Goal: Task Accomplishment & Management: Complete application form

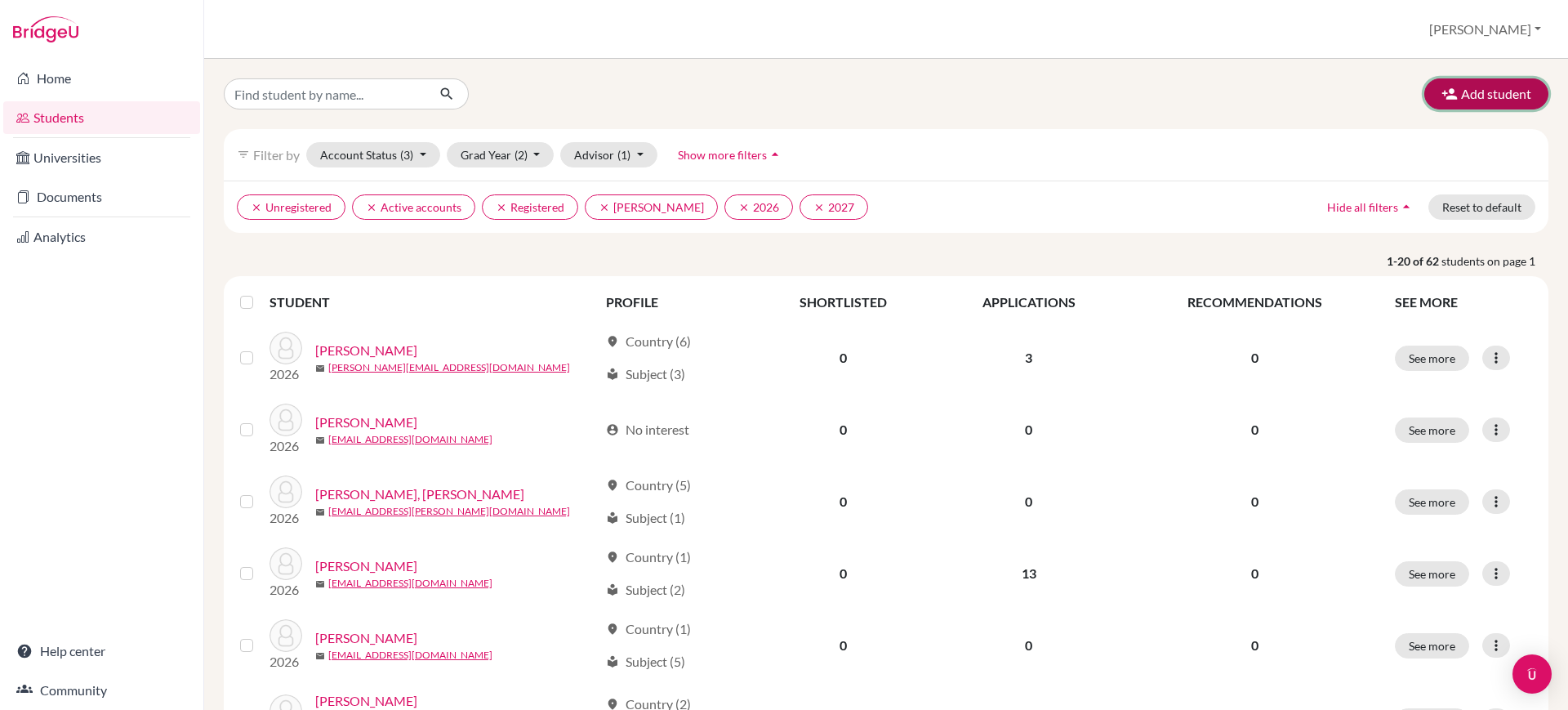
click at [1451, 103] on button "Add student" at bounding box center [1486, 93] width 124 height 31
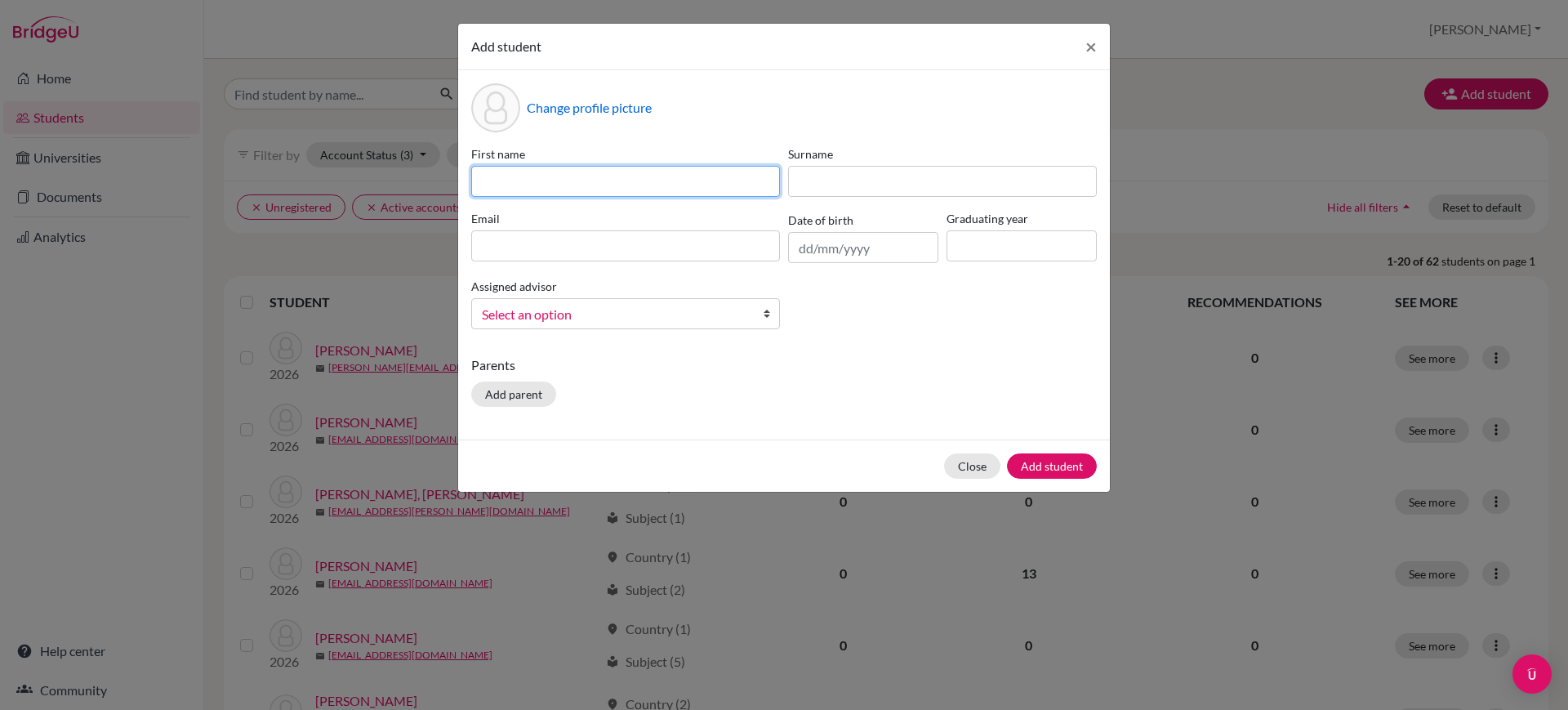
click at [608, 183] on input at bounding box center [625, 181] width 309 height 31
paste input "[PERSON_NAME]"
click at [527, 187] on input "[PERSON_NAME]" at bounding box center [625, 181] width 309 height 31
type input "[PERSON_NAME]"
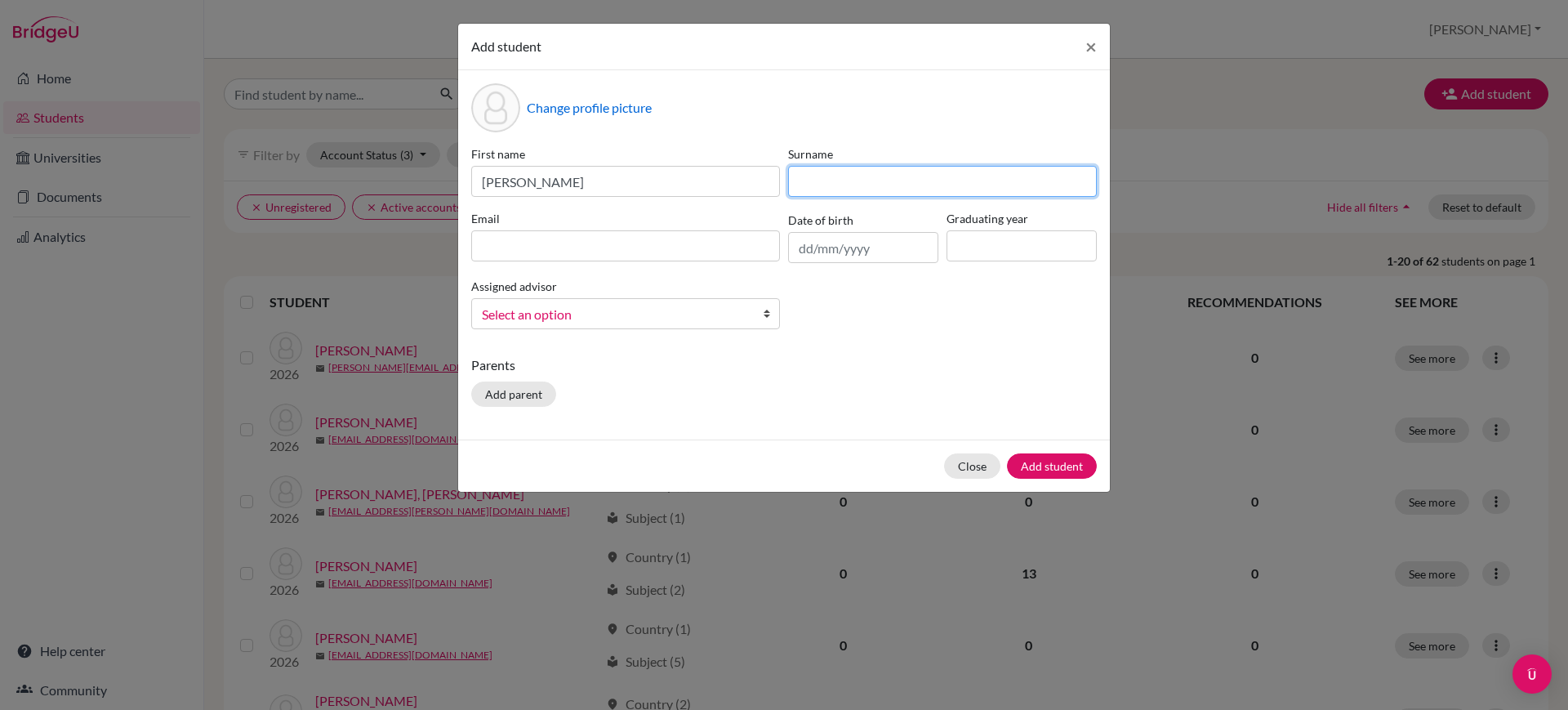
click at [908, 176] on input at bounding box center [942, 181] width 309 height 31
paste input "[PERSON_NAME]"
type input "[PERSON_NAME]"
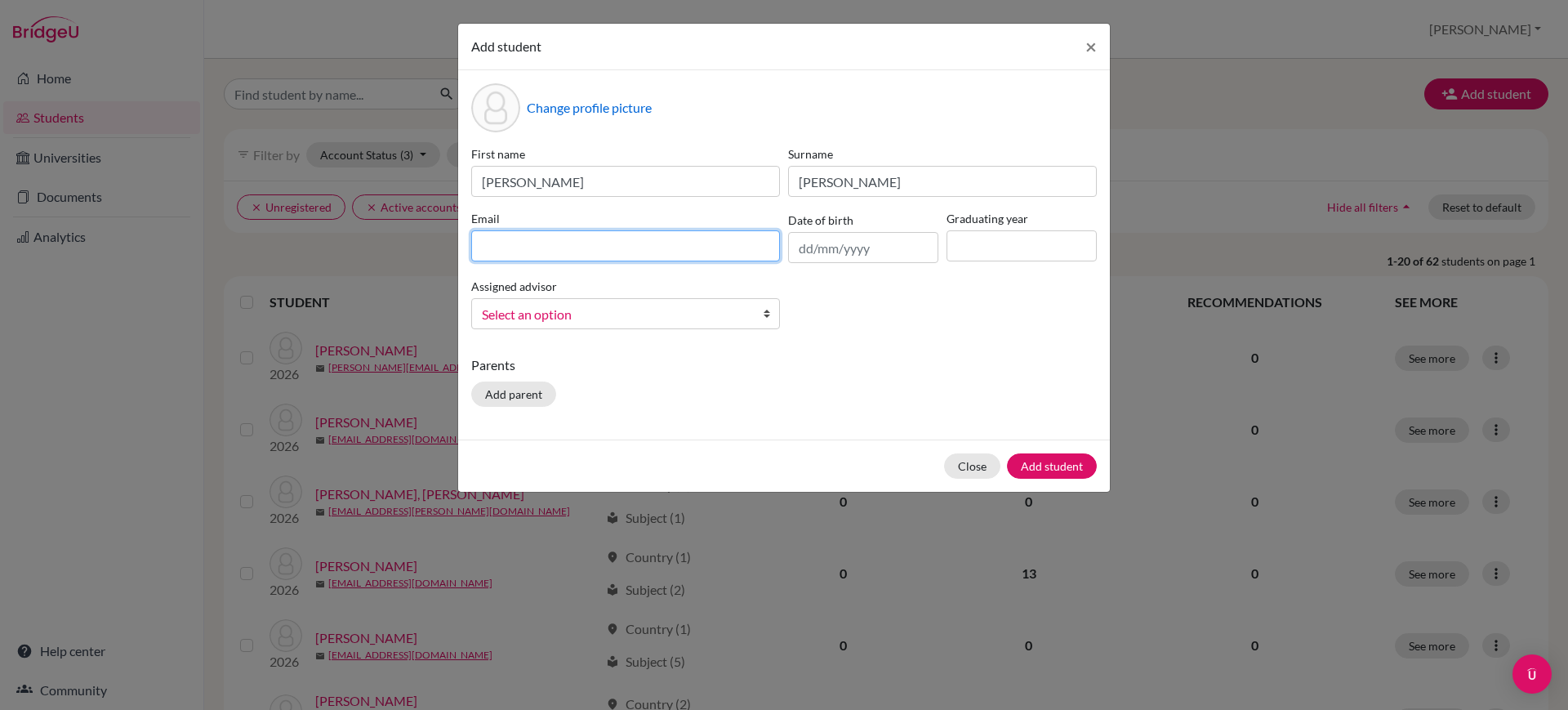
click at [686, 238] on input at bounding box center [625, 245] width 309 height 31
paste input "[PERSON_NAME]"
type input "[PERSON_NAME]"
paste input "[PERSON_NAME]"
click at [524, 244] on input "[PERSON_NAME].[PERSON_NAME]" at bounding box center [625, 245] width 309 height 31
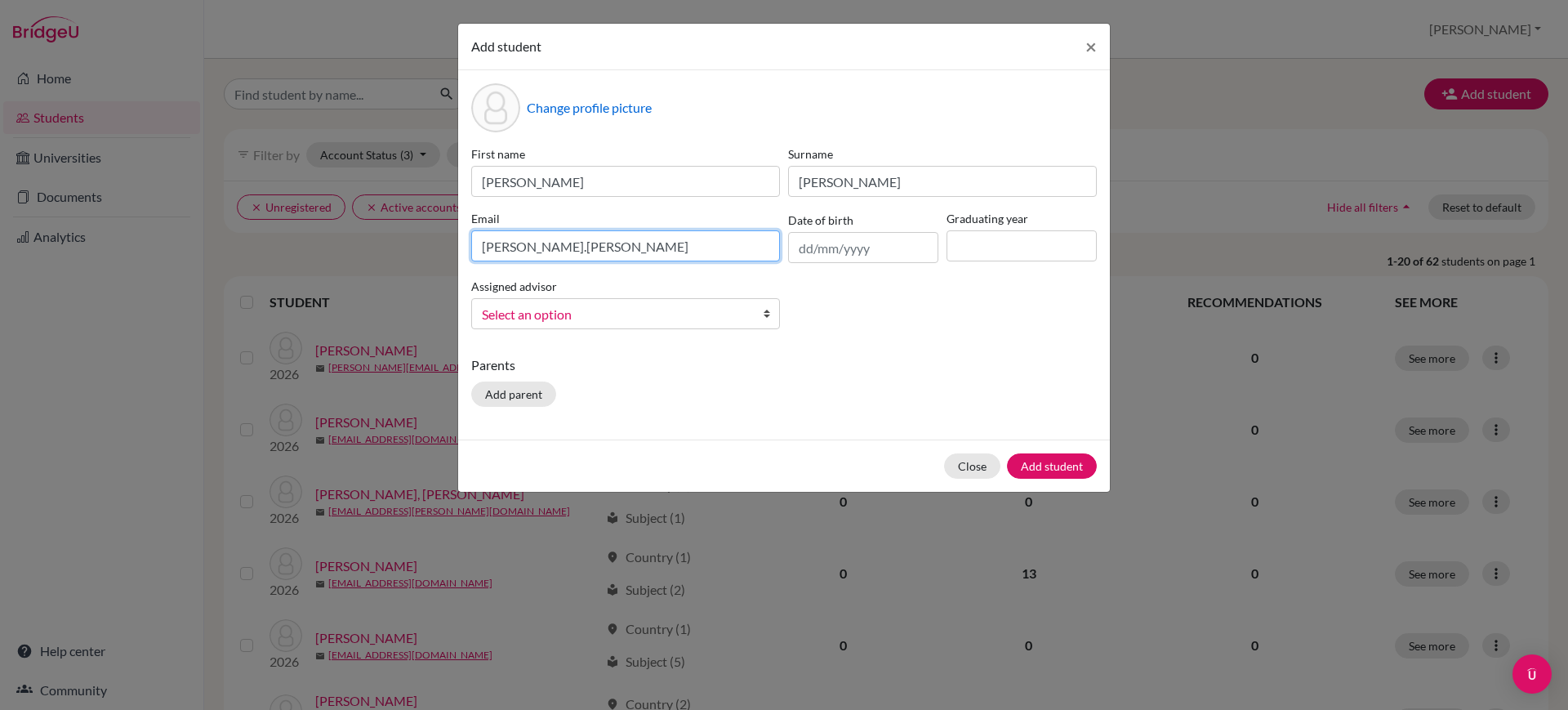
click at [576, 245] on input "[PERSON_NAME].[PERSON_NAME]" at bounding box center [625, 245] width 309 height 31
type input "[PERSON_NAME][EMAIL_ADDRESS][DOMAIN_NAME]"
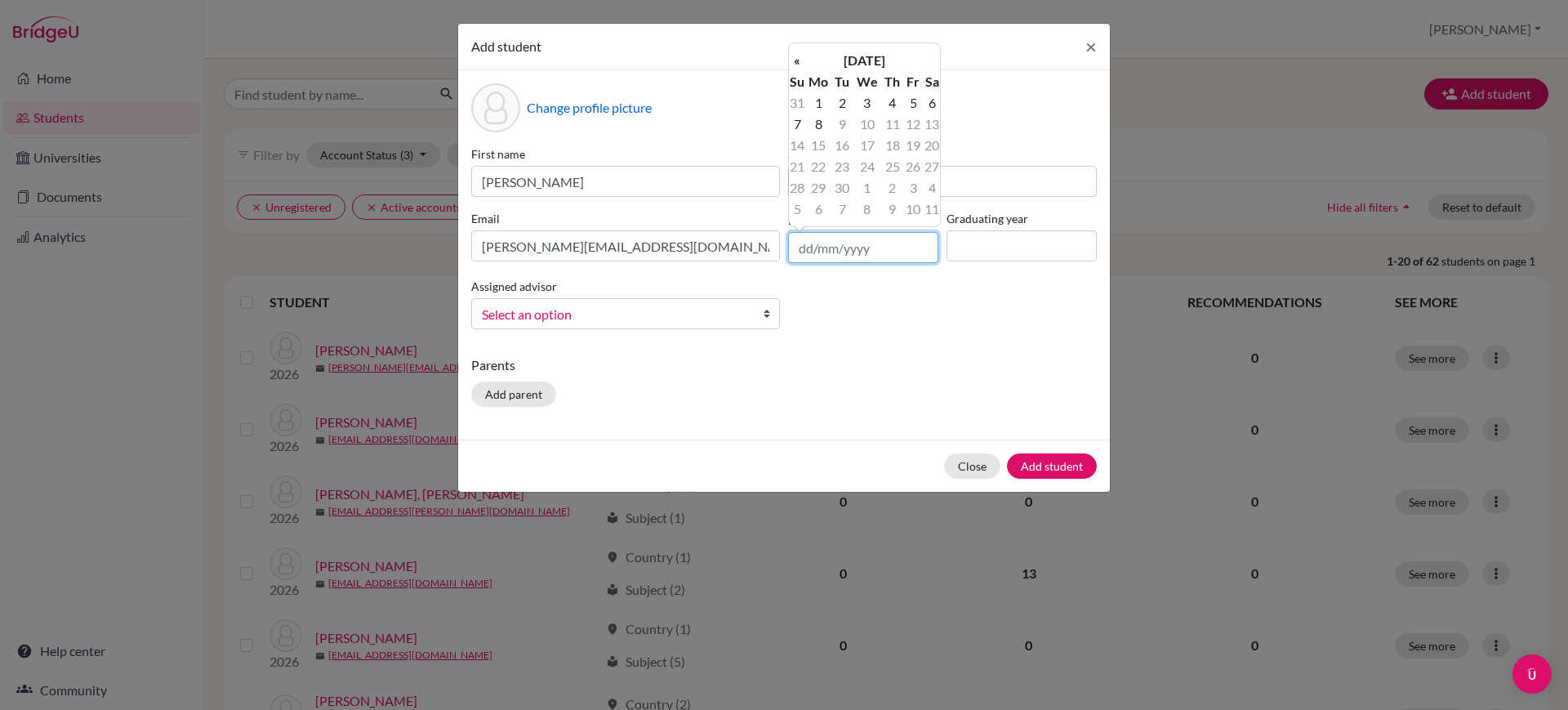
click at [869, 262] on input "text" at bounding box center [863, 247] width 150 height 31
click at [875, 54] on th "[DATE]" at bounding box center [864, 60] width 118 height 22
click at [881, 72] on th "2025" at bounding box center [864, 66] width 118 height 22
click at [799, 68] on th "«" at bounding box center [797, 66] width 17 height 22
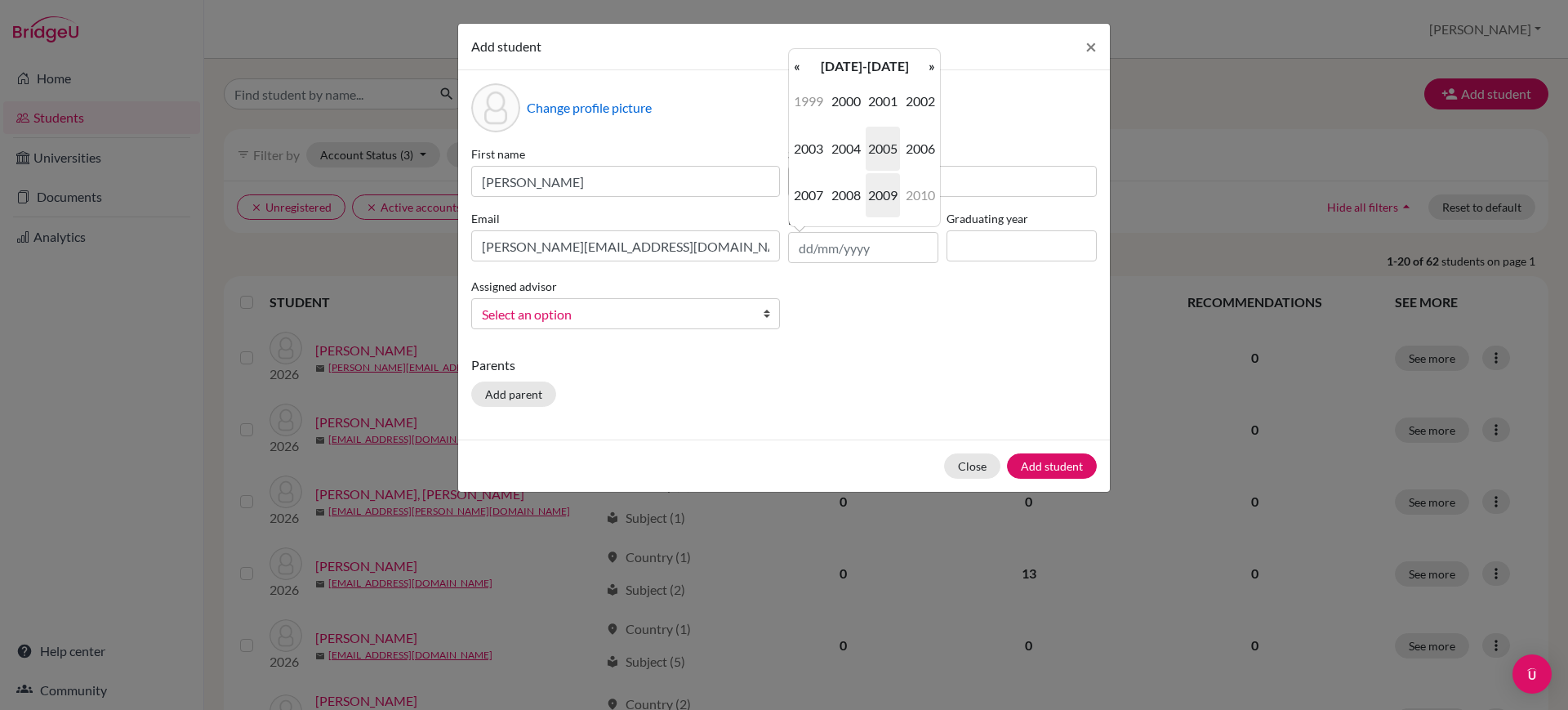
click at [888, 194] on span "2009" at bounding box center [883, 195] width 35 height 44
click at [877, 120] on span "Mar" at bounding box center [883, 101] width 35 height 44
click at [795, 160] on td "15" at bounding box center [797, 167] width 17 height 22
type input "[DATE]"
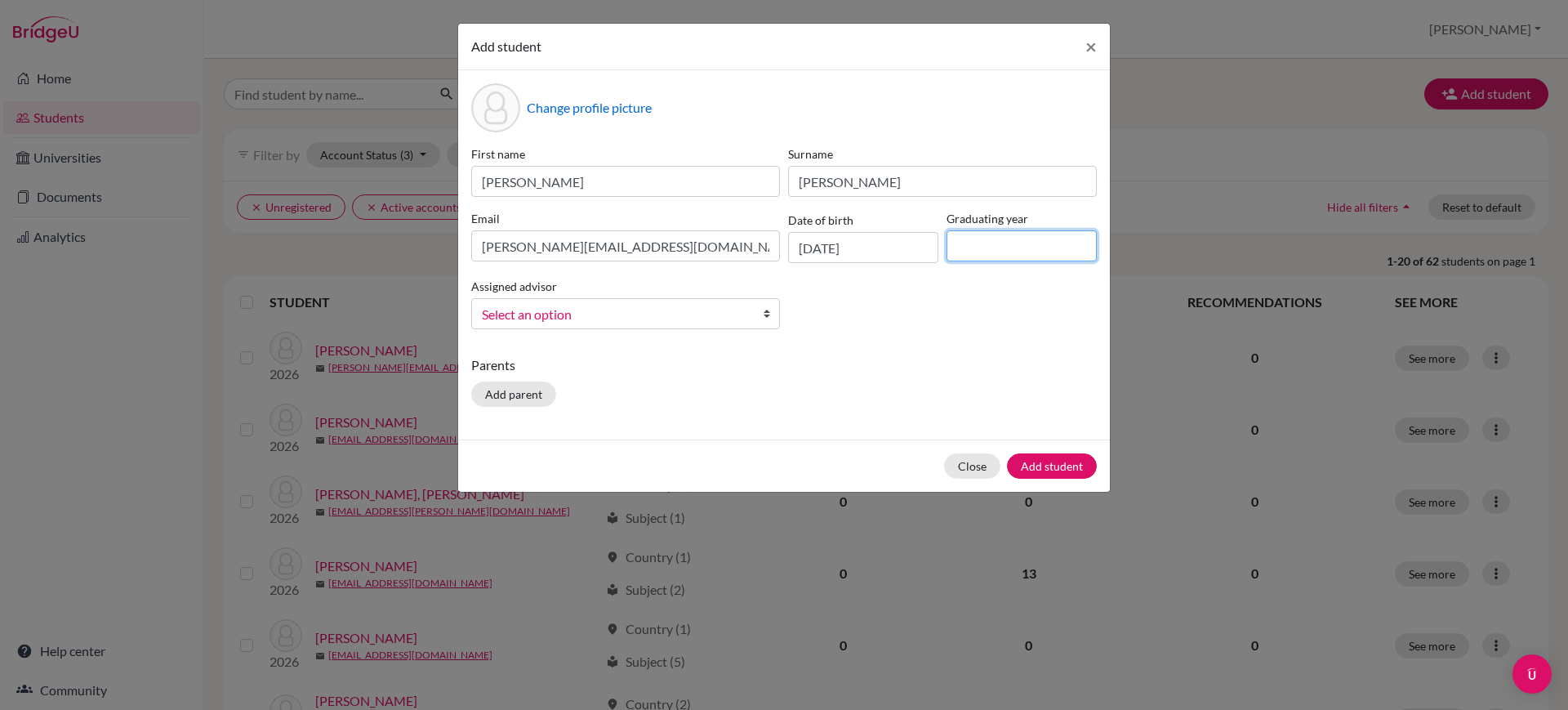
click at [1022, 241] on input at bounding box center [1021, 245] width 150 height 31
type input "2027"
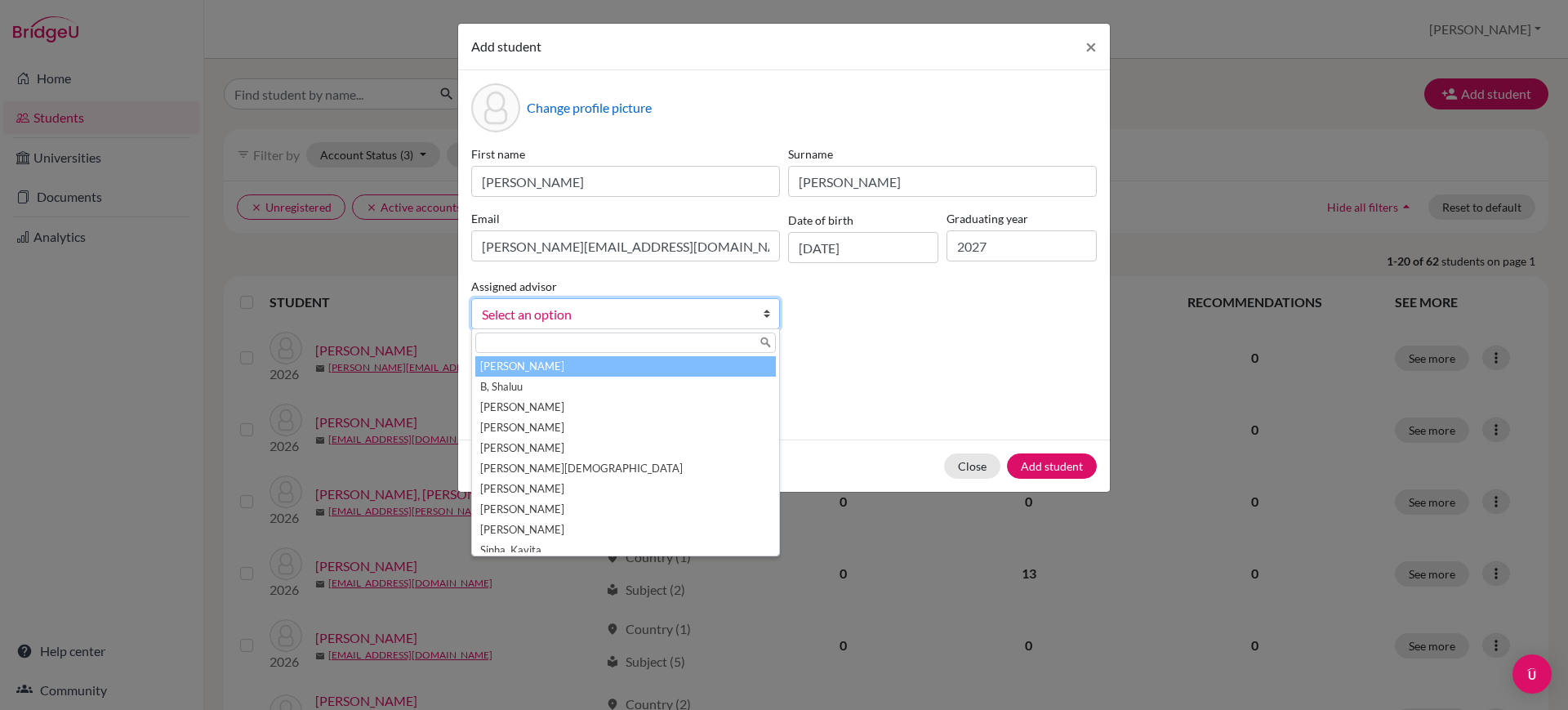
click at [580, 317] on span "Select an option" at bounding box center [615, 315] width 267 height 22
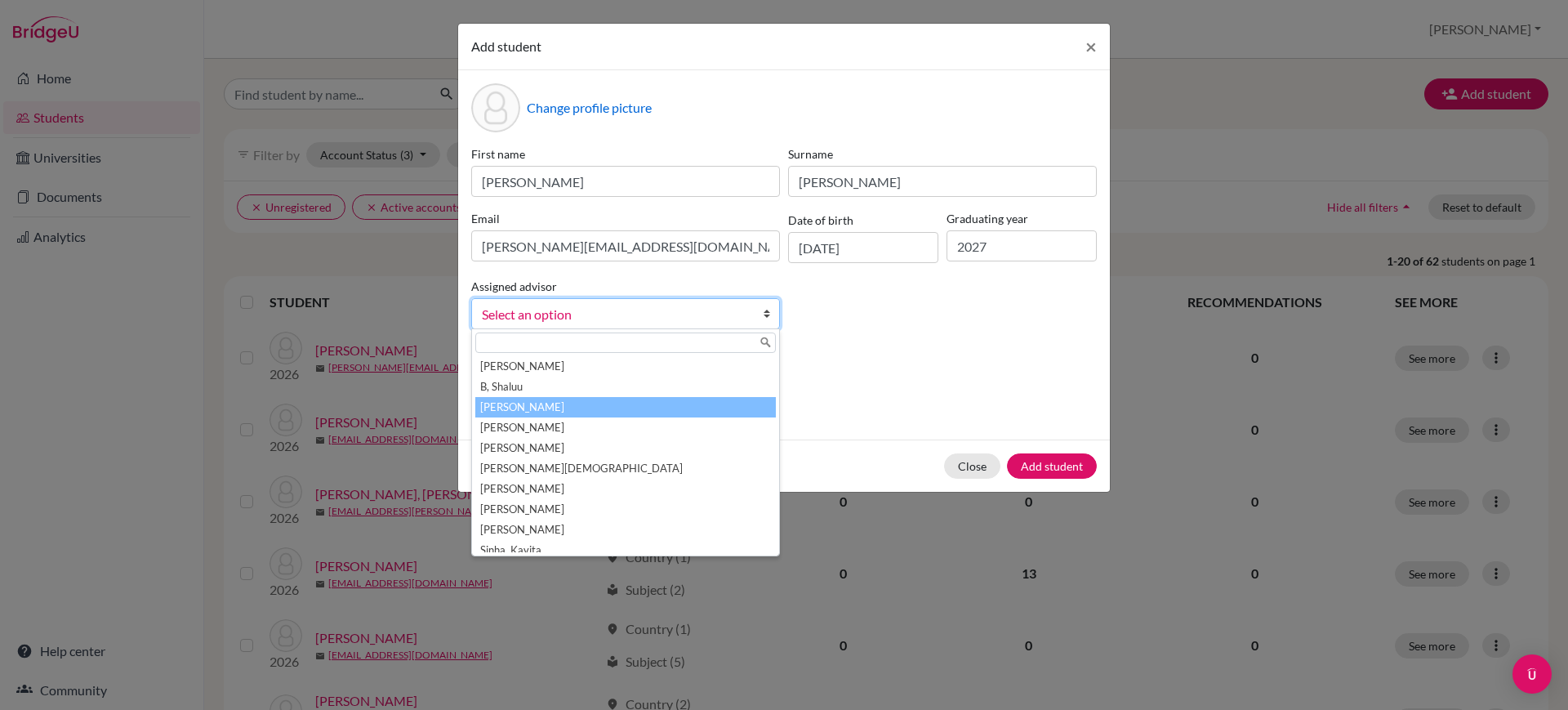
click at [579, 399] on li "[PERSON_NAME]" at bounding box center [625, 407] width 300 height 21
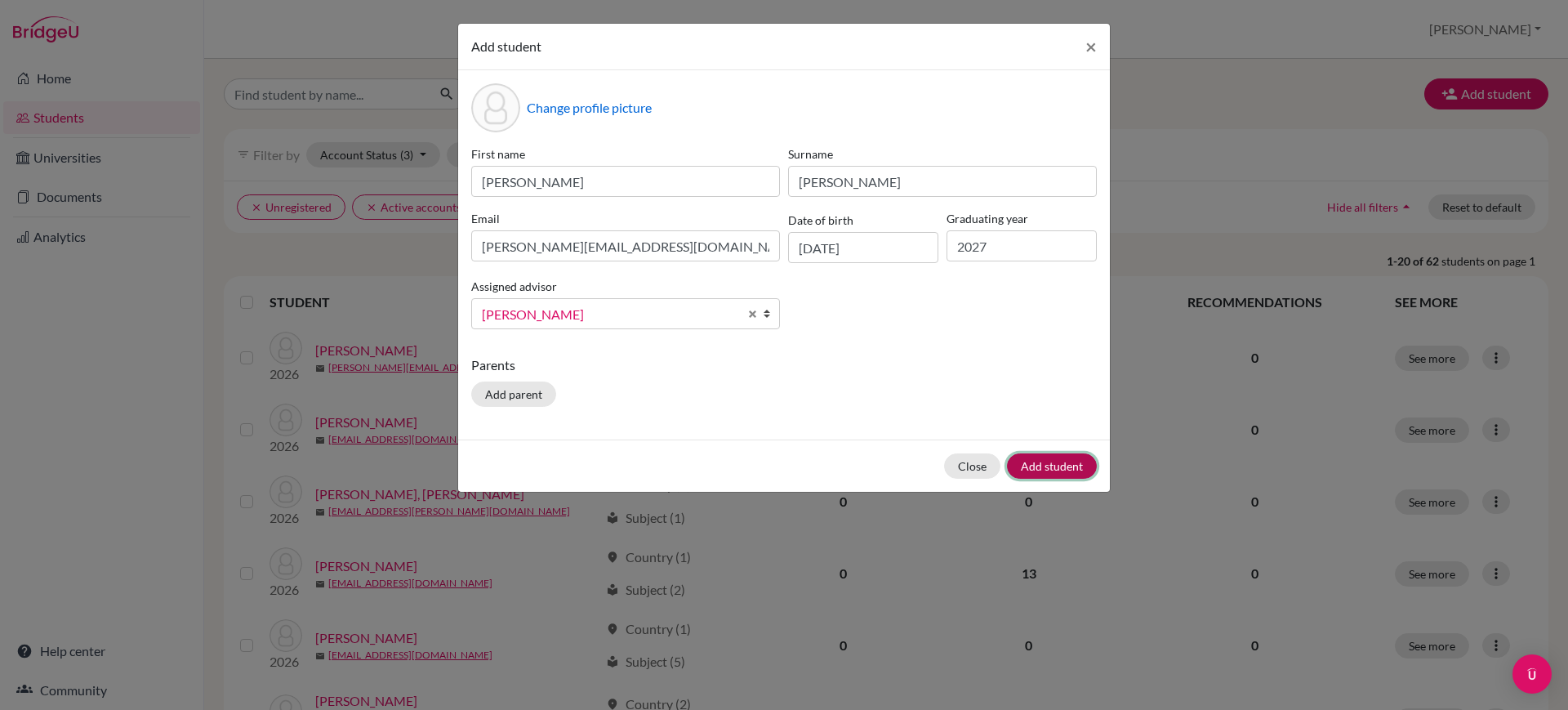
click at [1041, 458] on button "Add student" at bounding box center [1052, 466] width 90 height 26
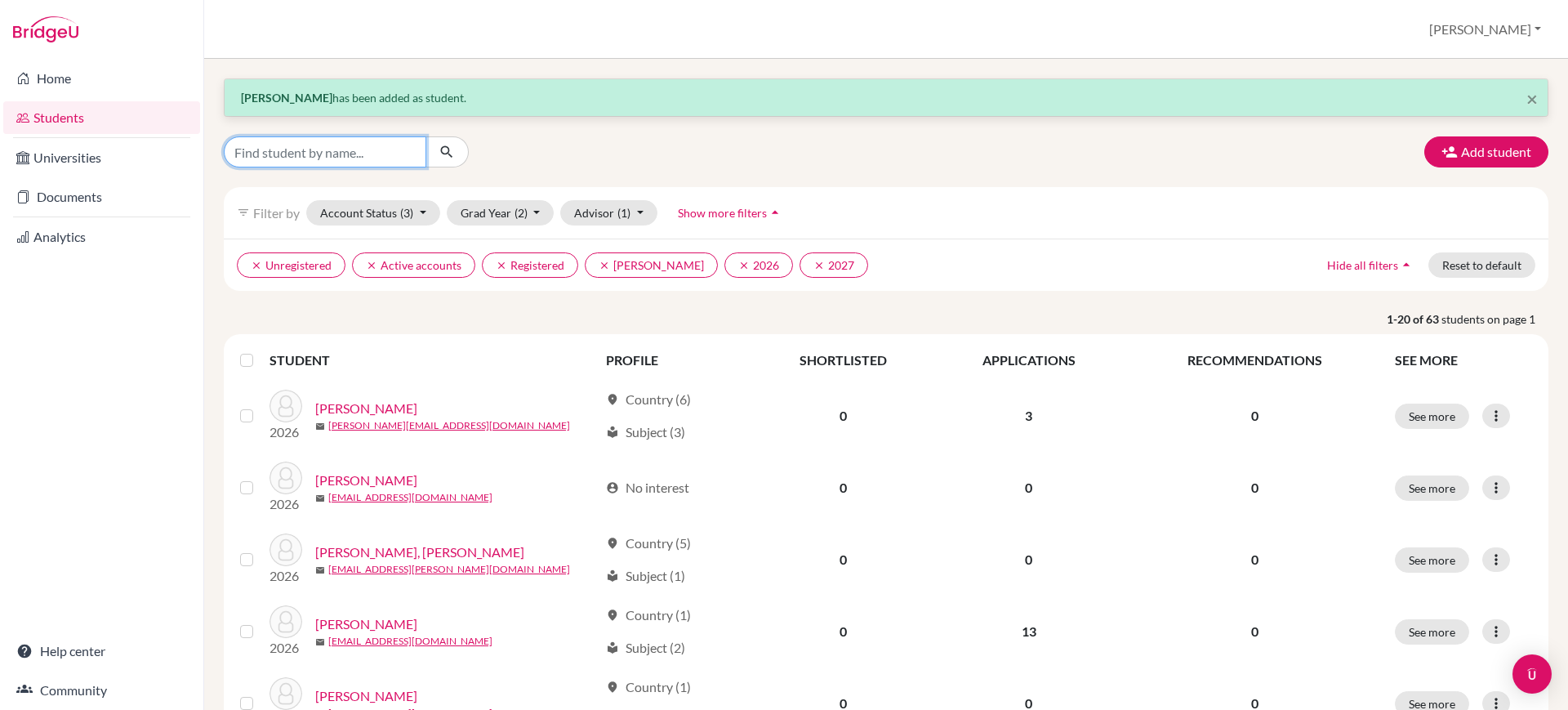
click at [370, 147] on input "Find student by name..." at bounding box center [325, 151] width 202 height 31
paste input "[PERSON_NAME]"
type input "[PERSON_NAME]"
click button "submit" at bounding box center [447, 151] width 43 height 31
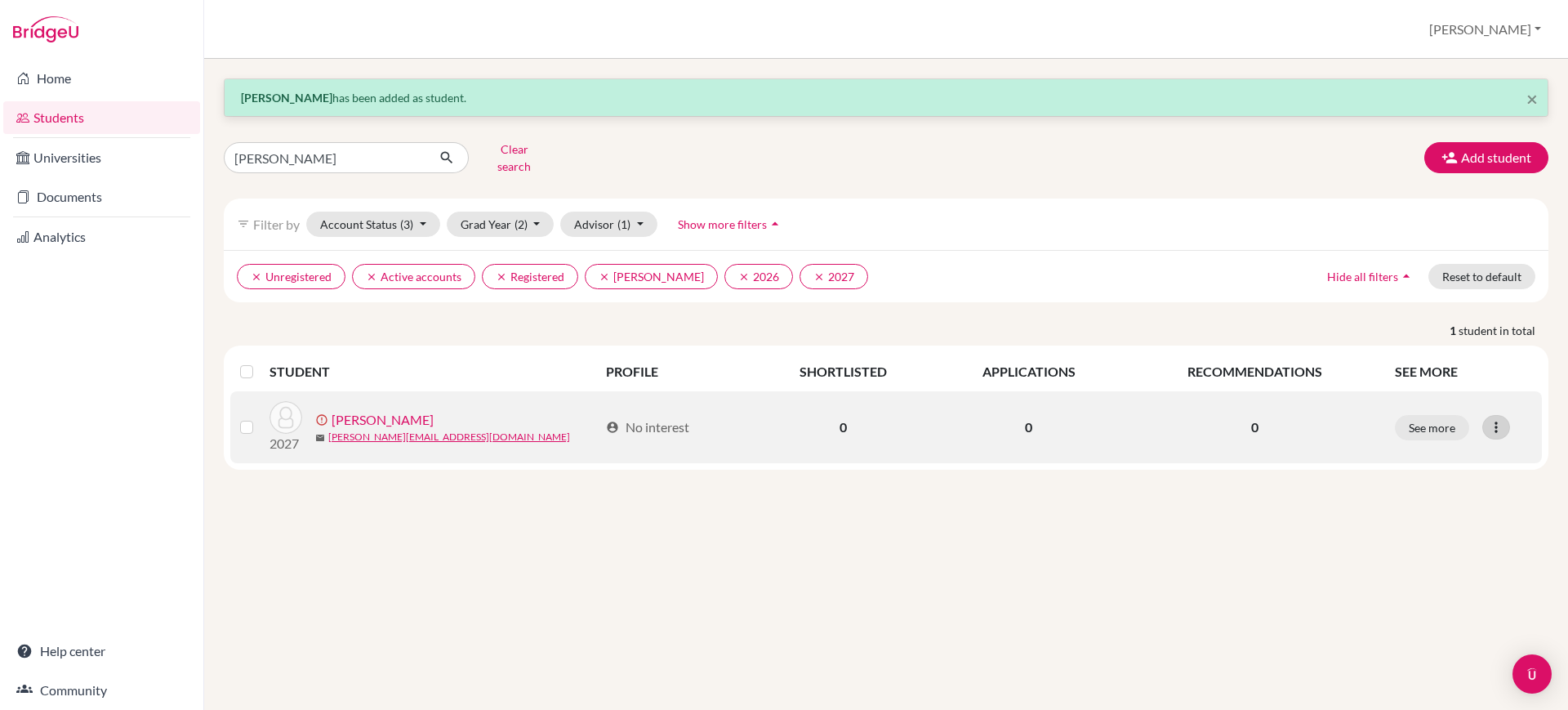
click at [1498, 422] on icon at bounding box center [1496, 427] width 17 height 17
click at [1429, 453] on button "Edit student" at bounding box center [1435, 461] width 148 height 26
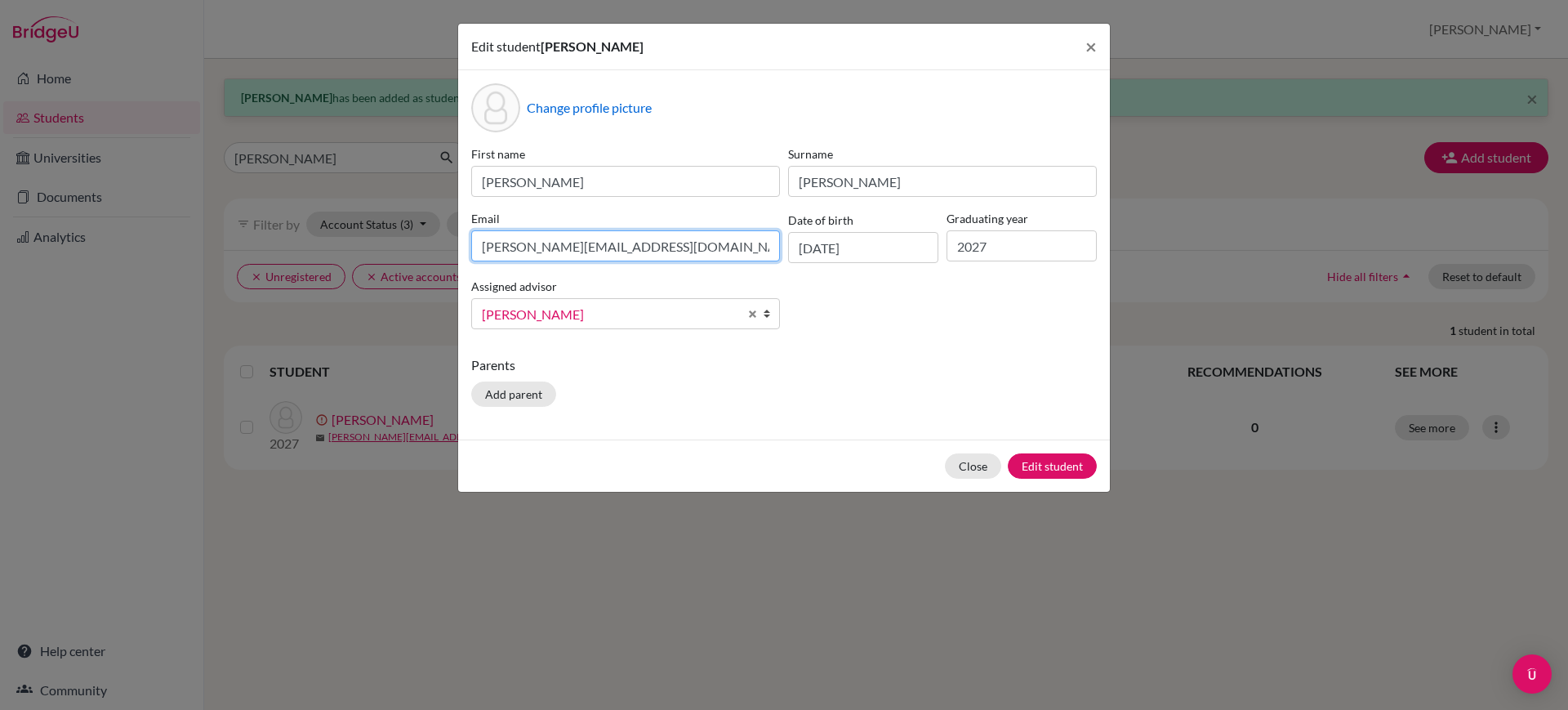
click at [679, 248] on input "[PERSON_NAME][EMAIL_ADDRESS][DOMAIN_NAME]" at bounding box center [625, 245] width 309 height 31
type input "[PERSON_NAME][EMAIL_ADDRESS][DOMAIN_NAME]"
click at [1049, 463] on button "Edit student" at bounding box center [1052, 466] width 89 height 26
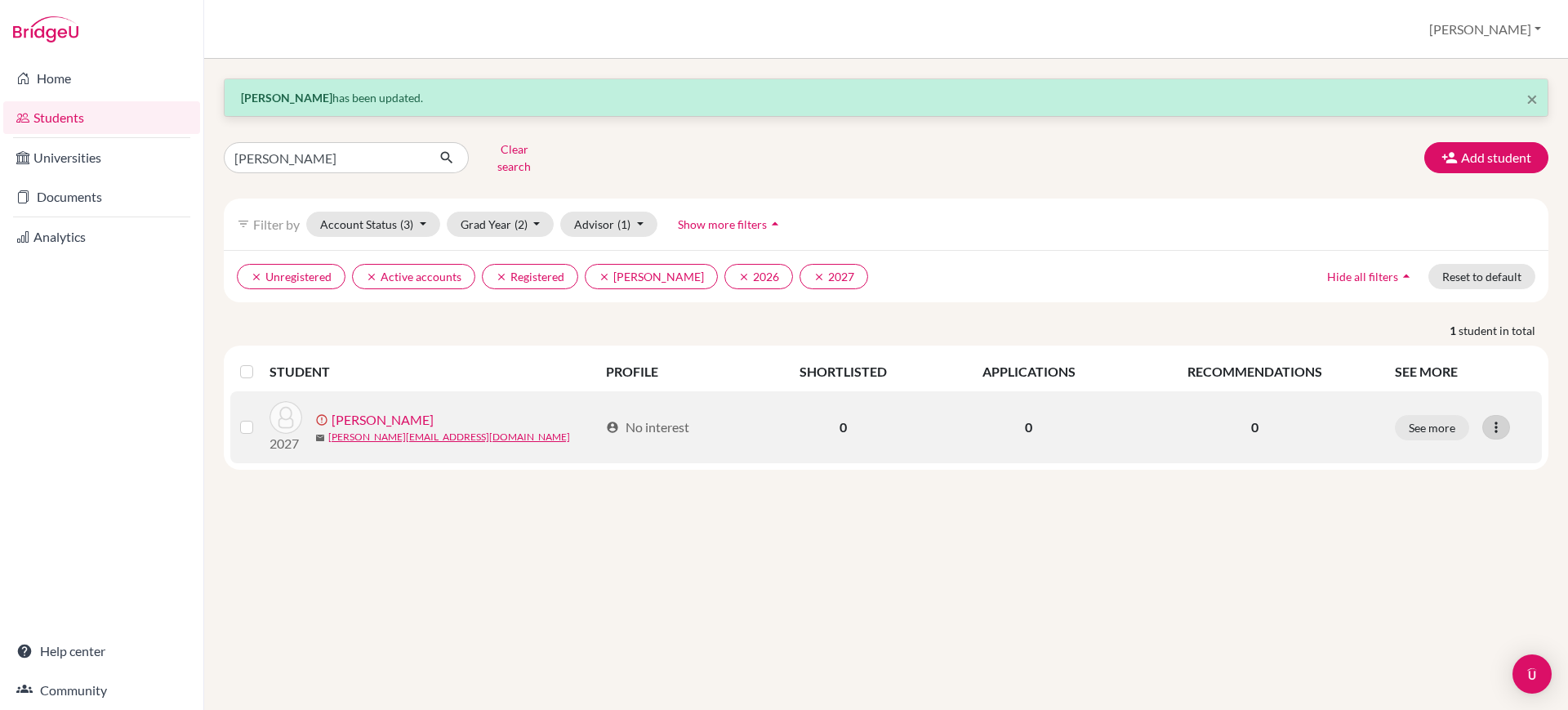
click at [1488, 423] on icon at bounding box center [1496, 427] width 17 height 17
click at [1455, 449] on button "Edit student" at bounding box center [1435, 461] width 148 height 26
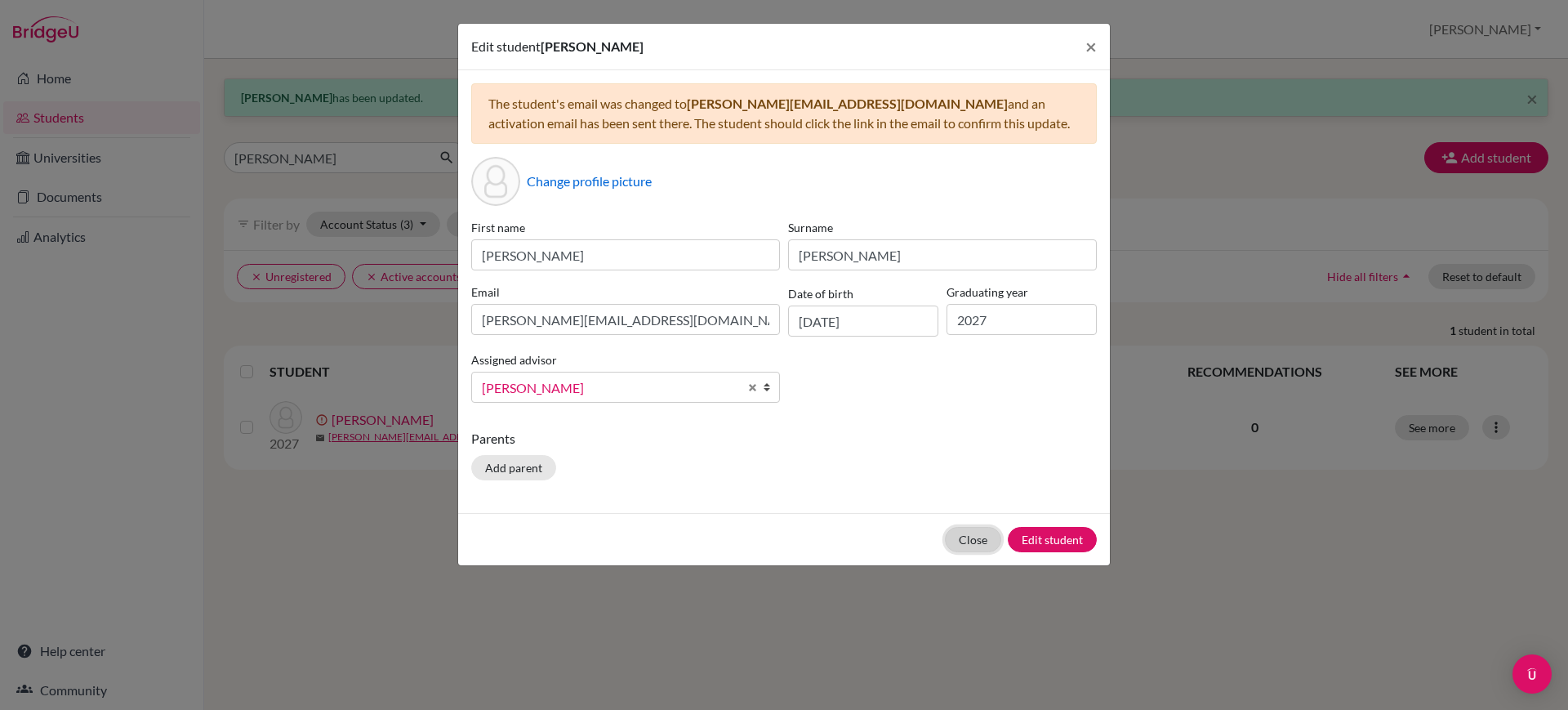
click at [970, 534] on button "Close" at bounding box center [973, 539] width 56 height 26
